Goal: Information Seeking & Learning: Learn about a topic

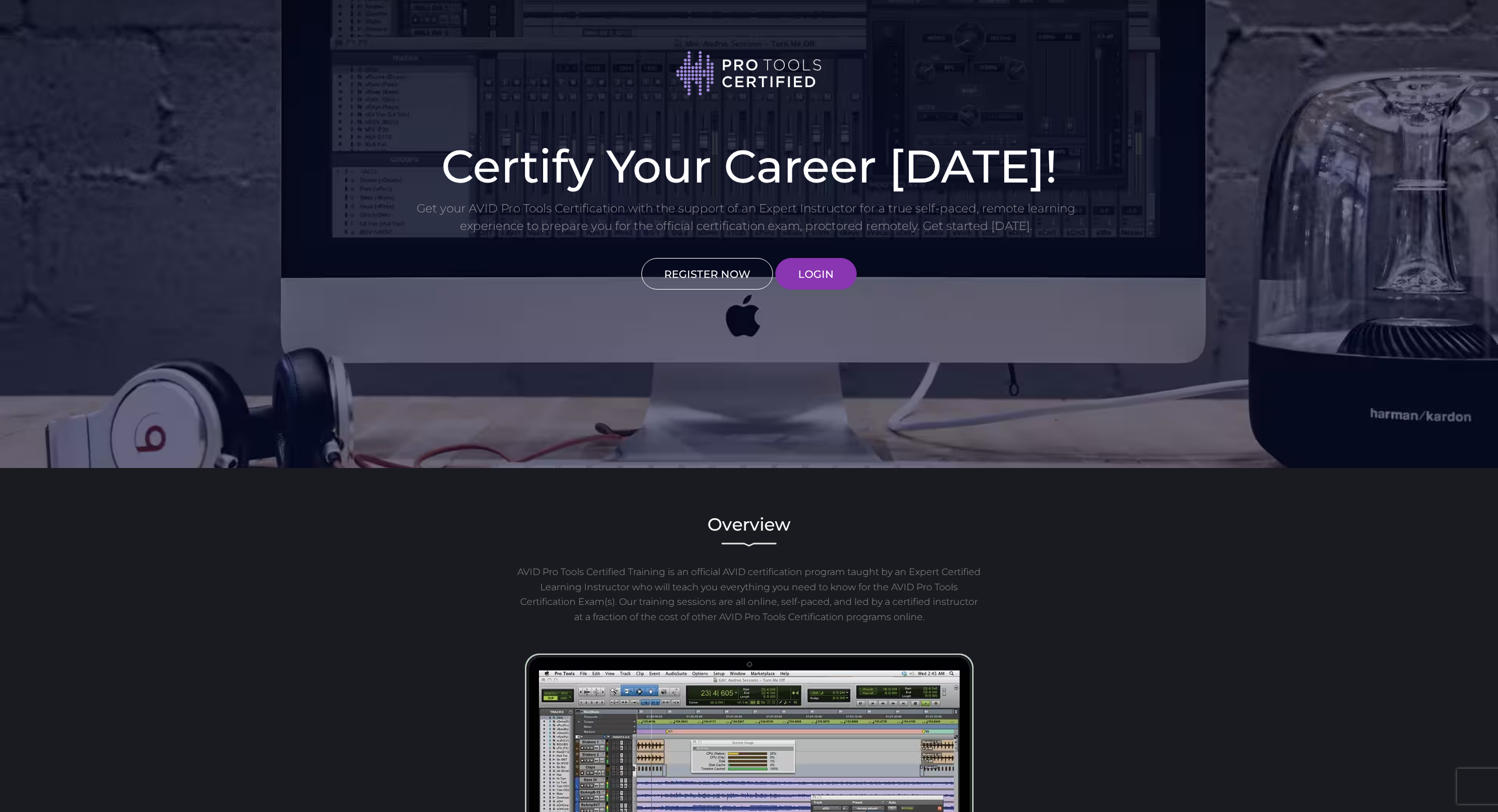
click at [700, 277] on link "REGISTER NOW" at bounding box center [707, 273] width 131 height 31
click at [845, 264] on link "LOGIN" at bounding box center [816, 273] width 81 height 31
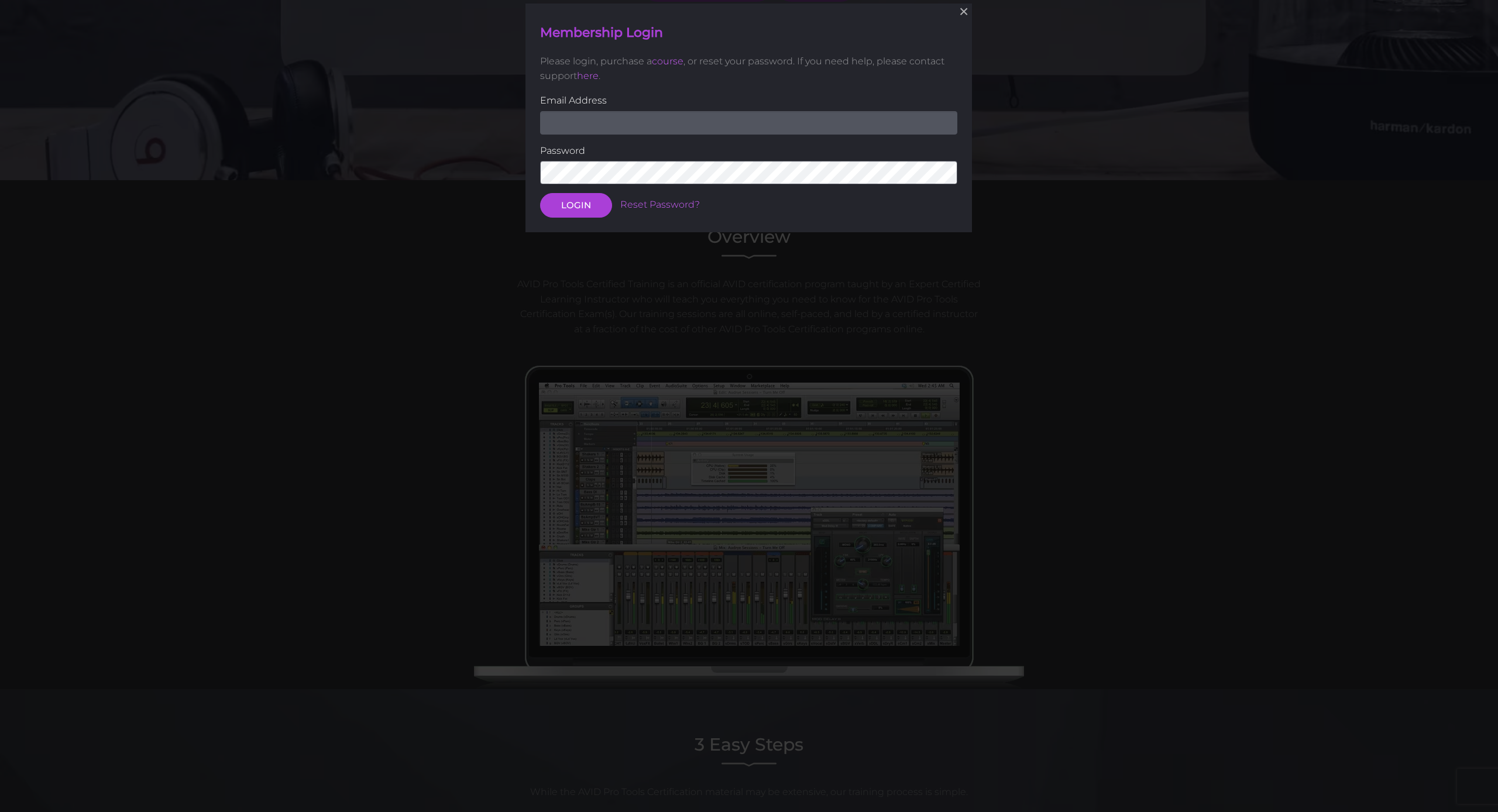
scroll to position [289, 0]
type input "chrisreddandrums@yahoo.com"
click at [576, 204] on button "LOGIN" at bounding box center [576, 205] width 72 height 24
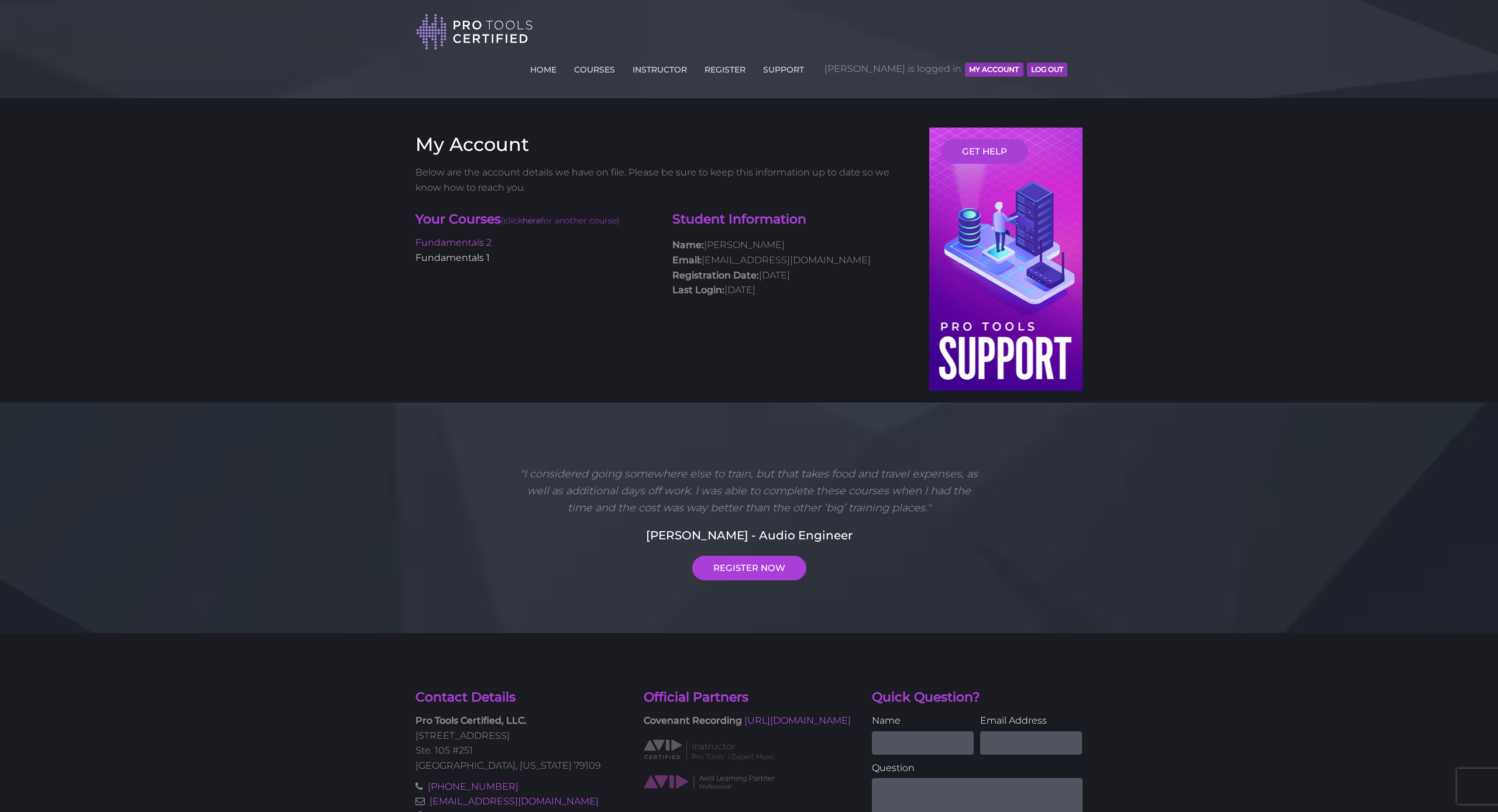
click at [467, 252] on link "Fundamentals 1" at bounding box center [452, 258] width 74 height 11
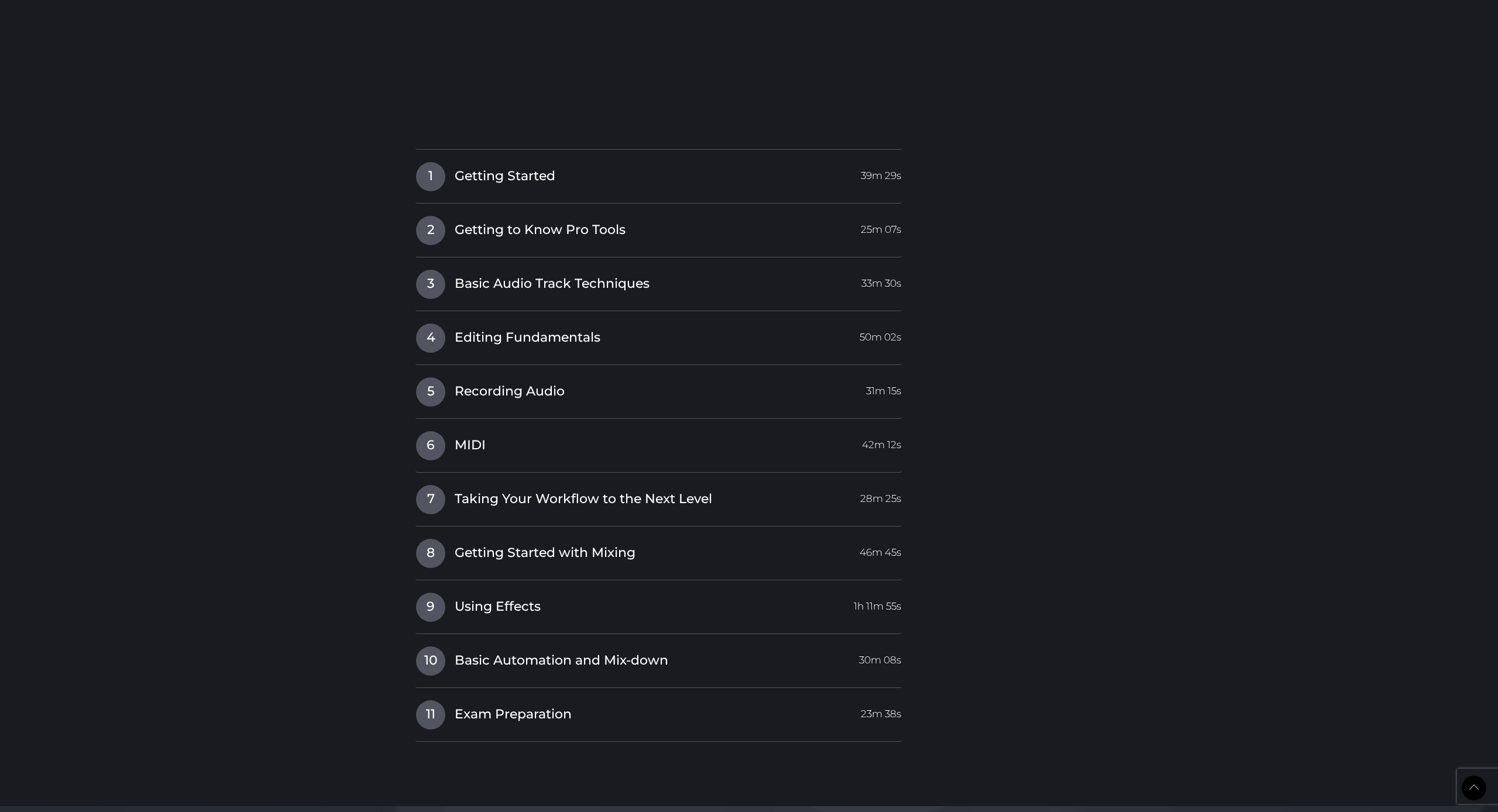
scroll to position [1802, 0]
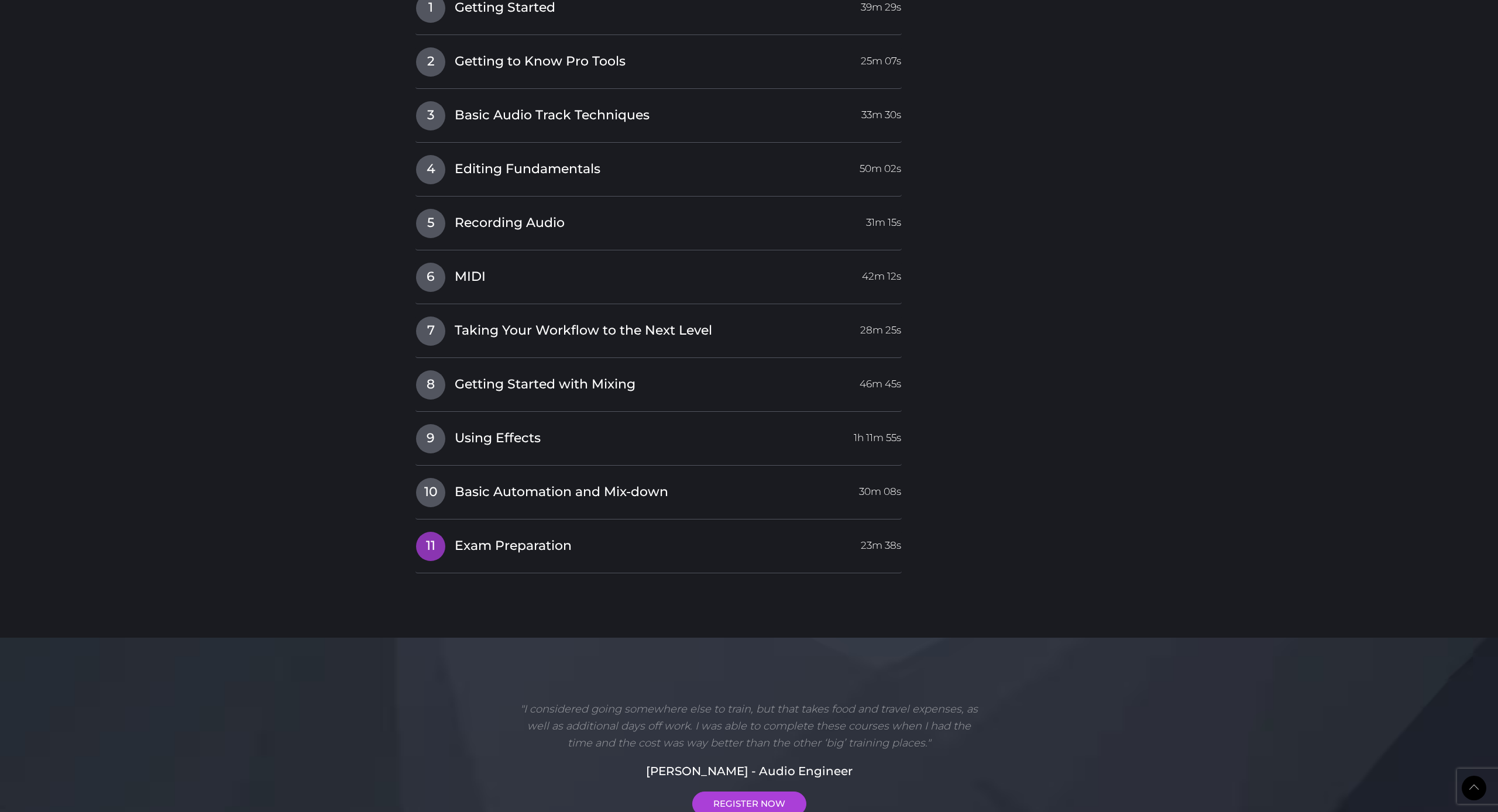
click at [734, 531] on link "11 Exam Preparation 23m 38s" at bounding box center [658, 543] width 486 height 24
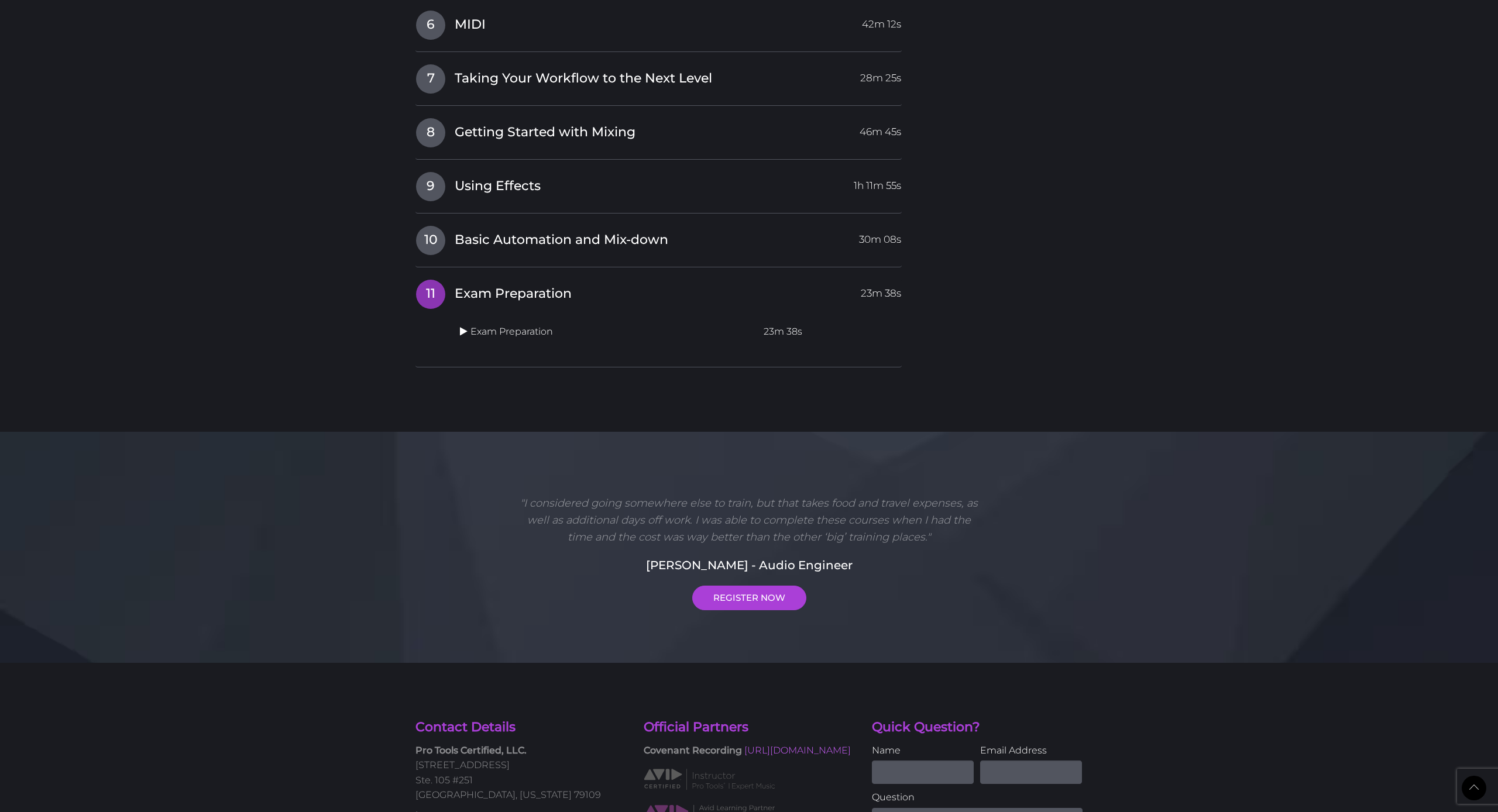
click at [464, 327] on icon at bounding box center [463, 331] width 8 height 9
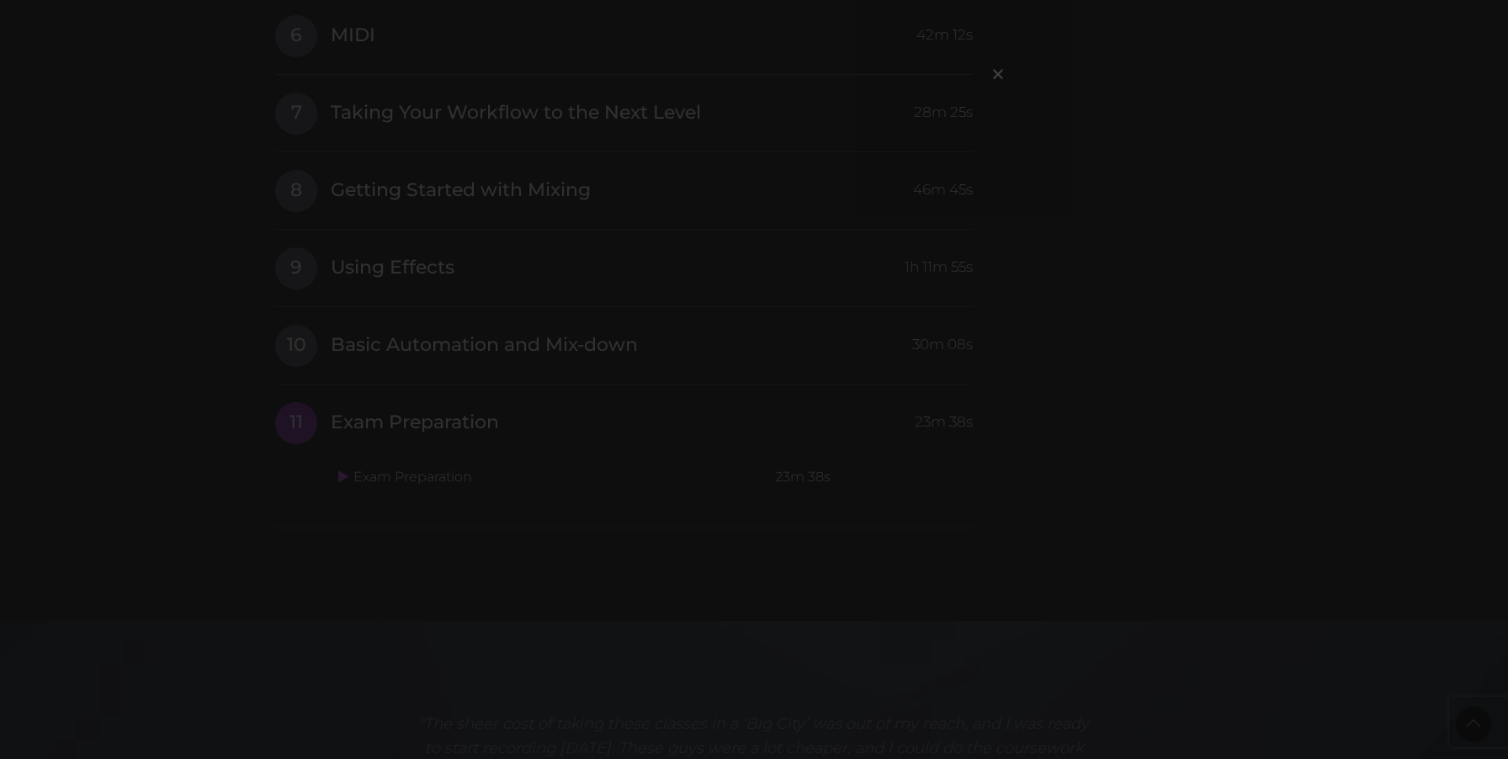
click at [751, 527] on div "×" at bounding box center [754, 379] width 1508 height 759
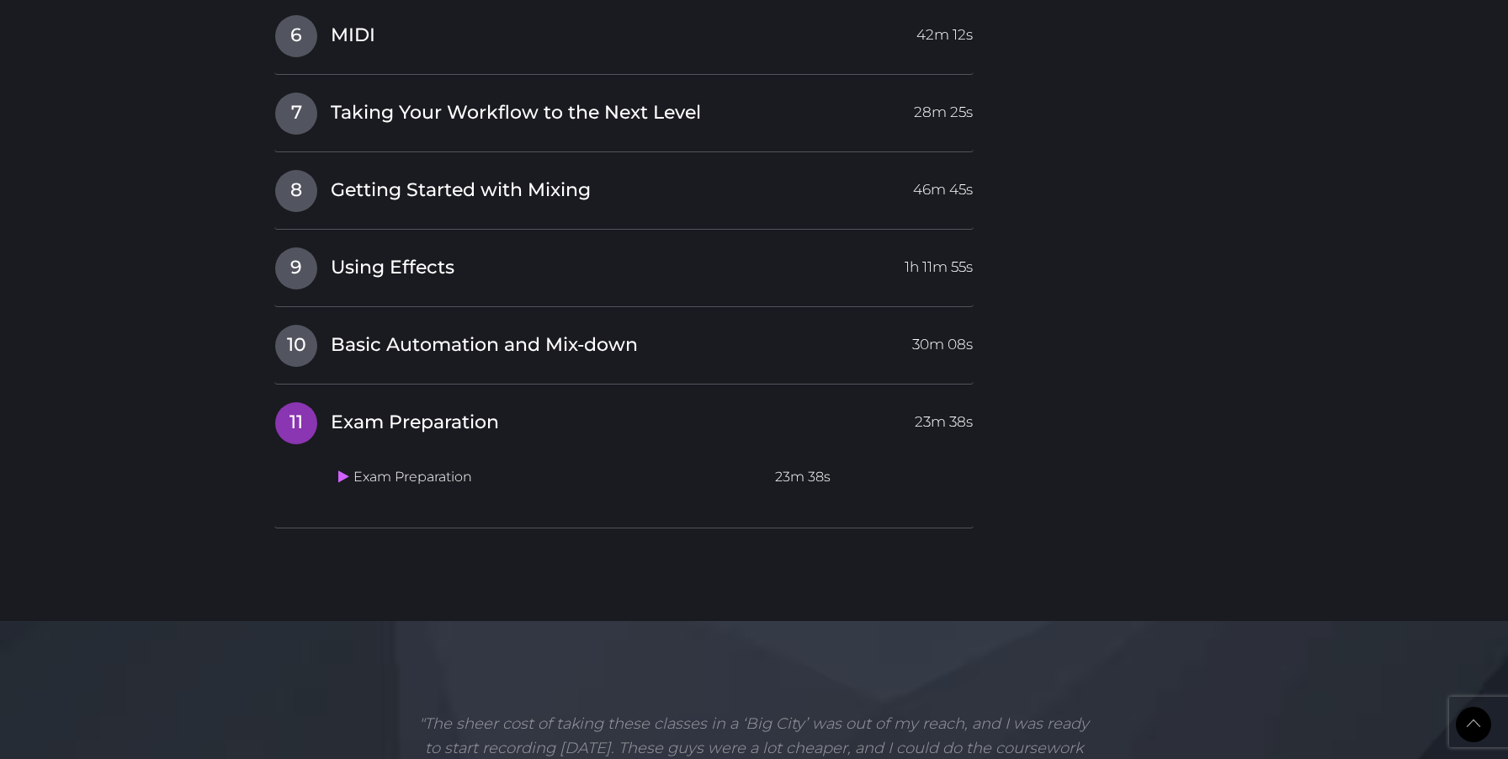
click at [443, 461] on td "Exam Preparation" at bounding box center [550, 477] width 437 height 33
click at [439, 461] on td "Exam Preparation" at bounding box center [550, 477] width 437 height 33
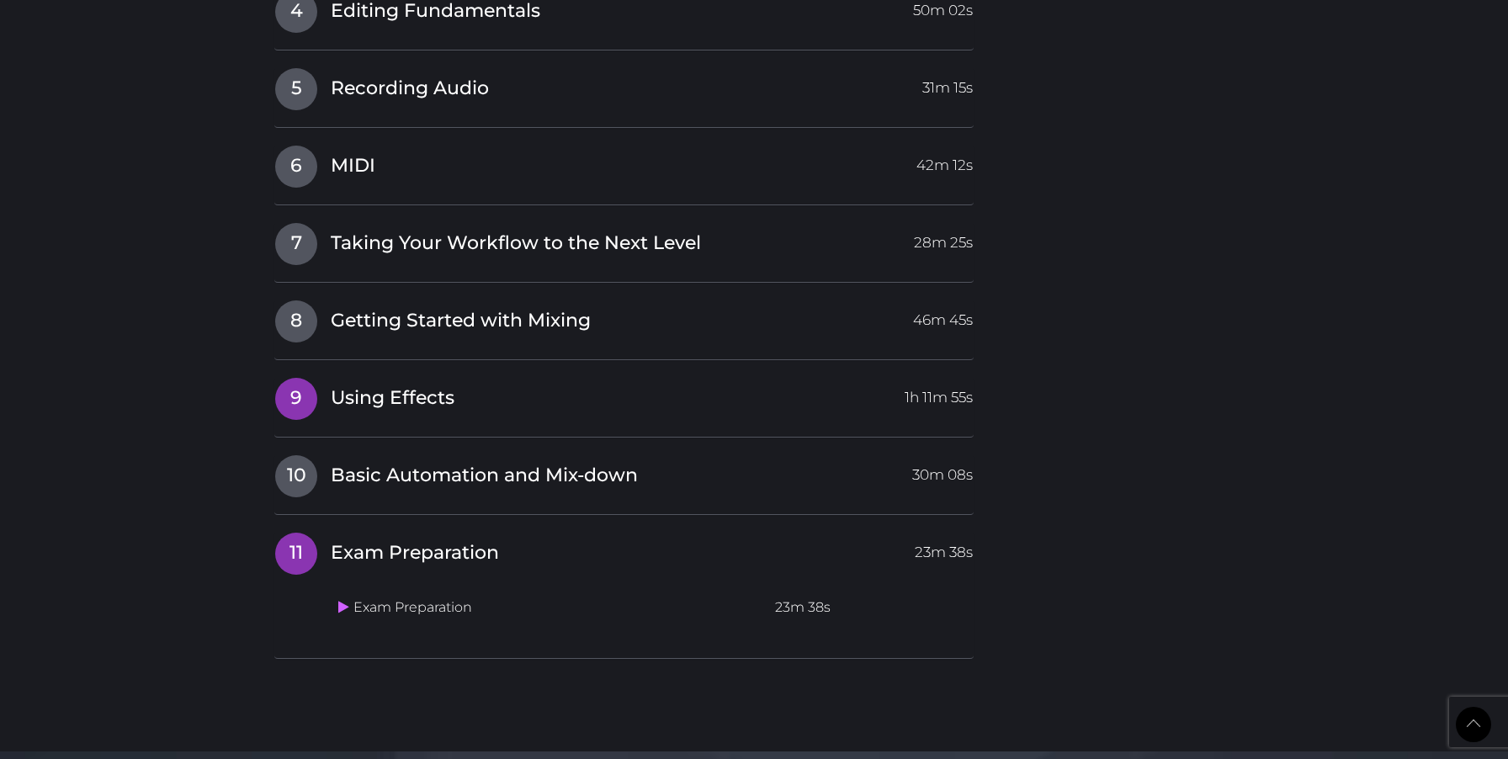
scroll to position [2321, 0]
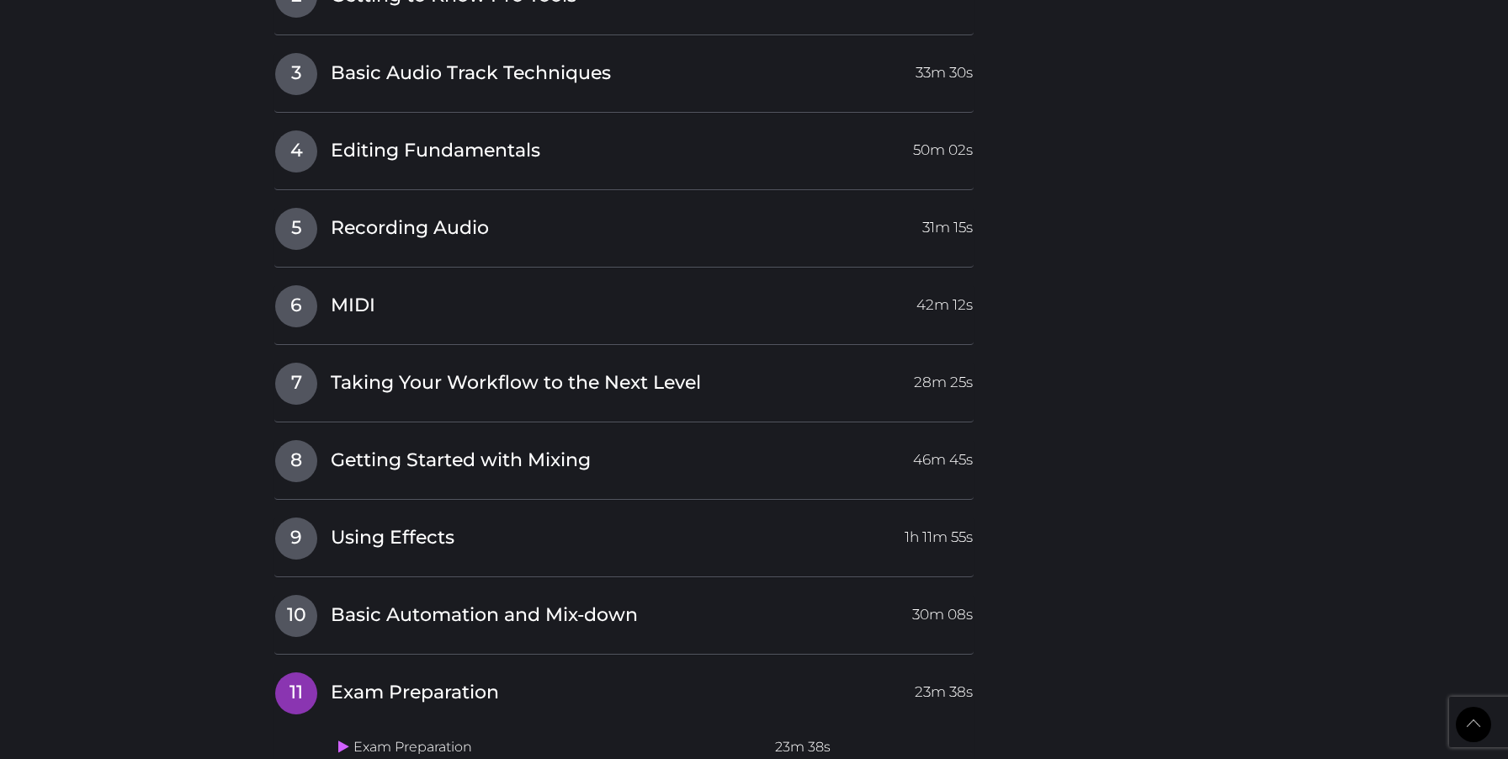
click at [354, 731] on td "Exam Preparation" at bounding box center [550, 747] width 437 height 33
drag, startPoint x: 395, startPoint y: 675, endPoint x: 352, endPoint y: 670, distance: 43.2
click at [385, 731] on td "Exam Preparation" at bounding box center [550, 747] width 437 height 33
click at [347, 740] on icon at bounding box center [343, 746] width 11 height 13
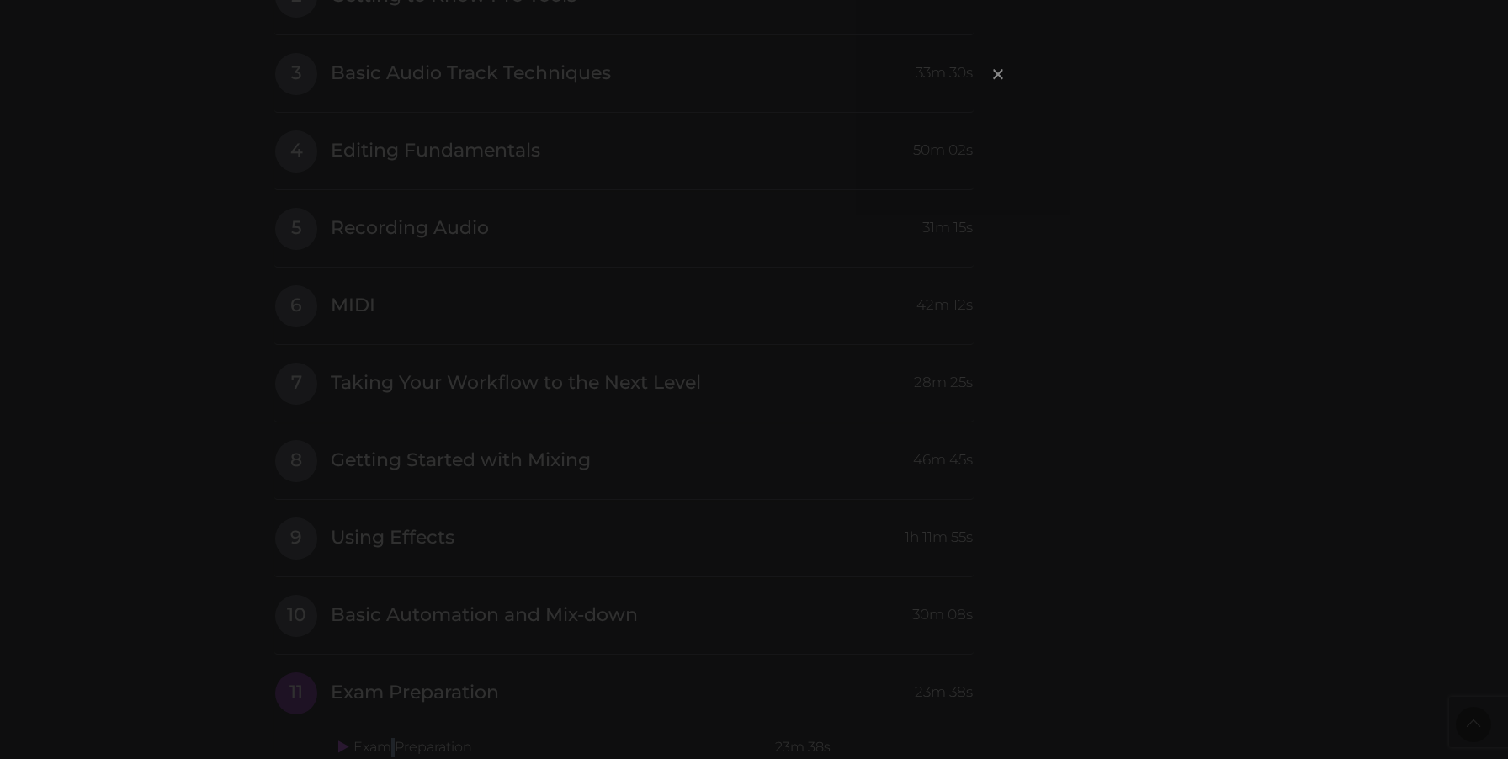
click at [1000, 77] on span "×" at bounding box center [998, 74] width 17 height 36
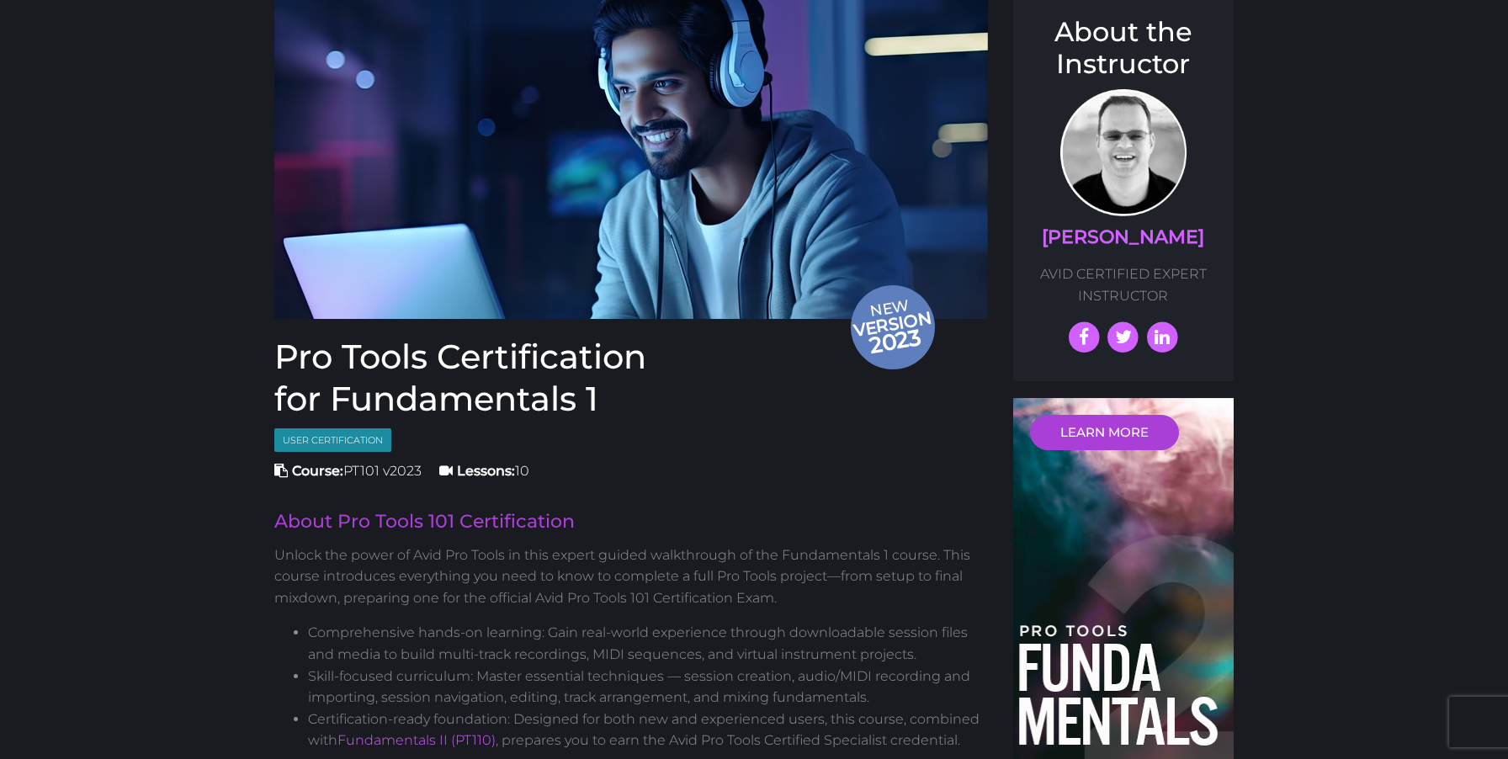
scroll to position [203, 0]
